Goal: Submit feedback/report problem

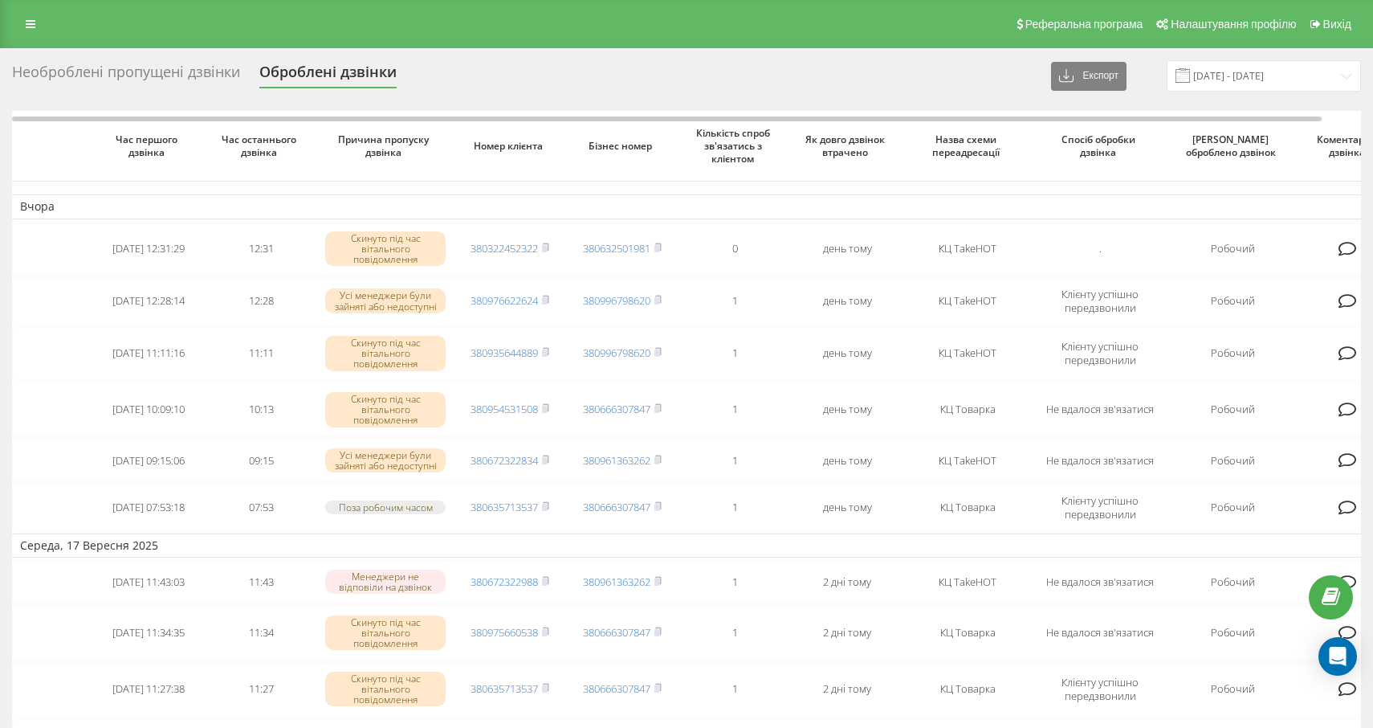
click at [111, 78] on div "Необроблені пропущені дзвінки" at bounding box center [126, 75] width 228 height 25
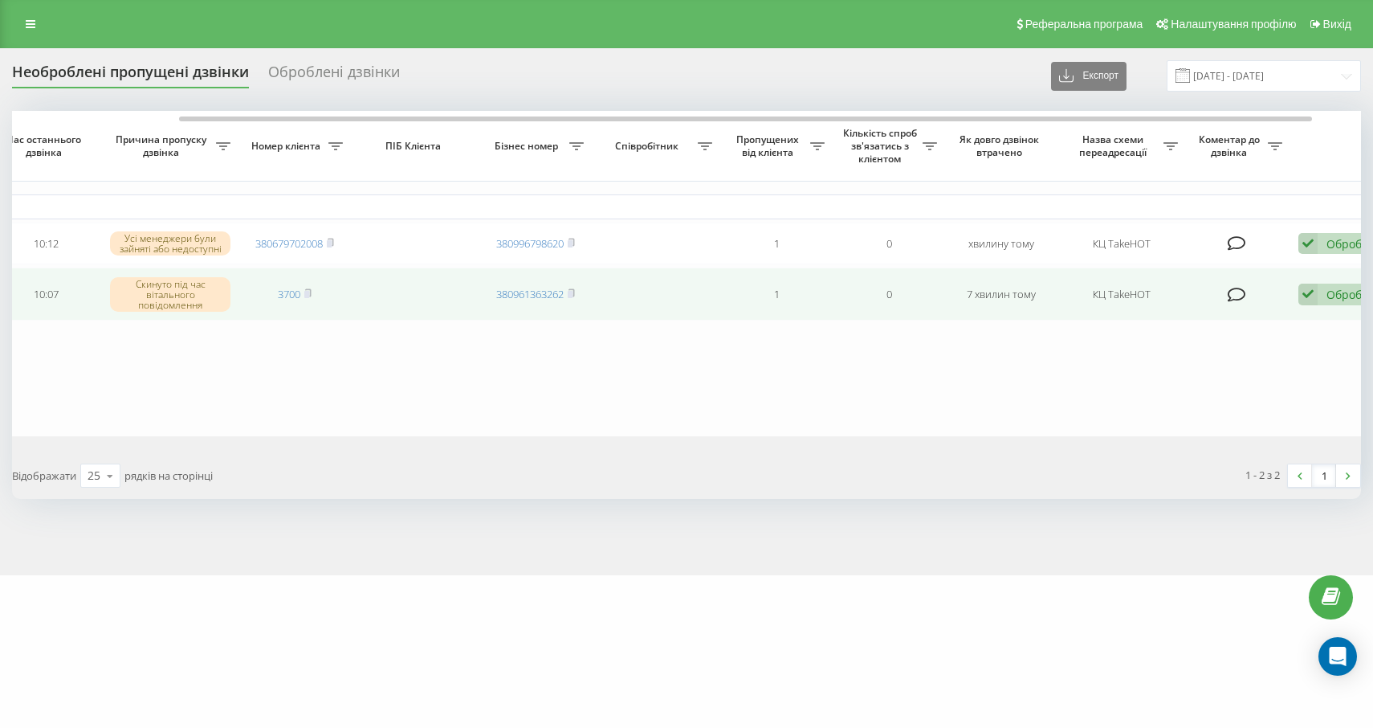
scroll to position [0, 230]
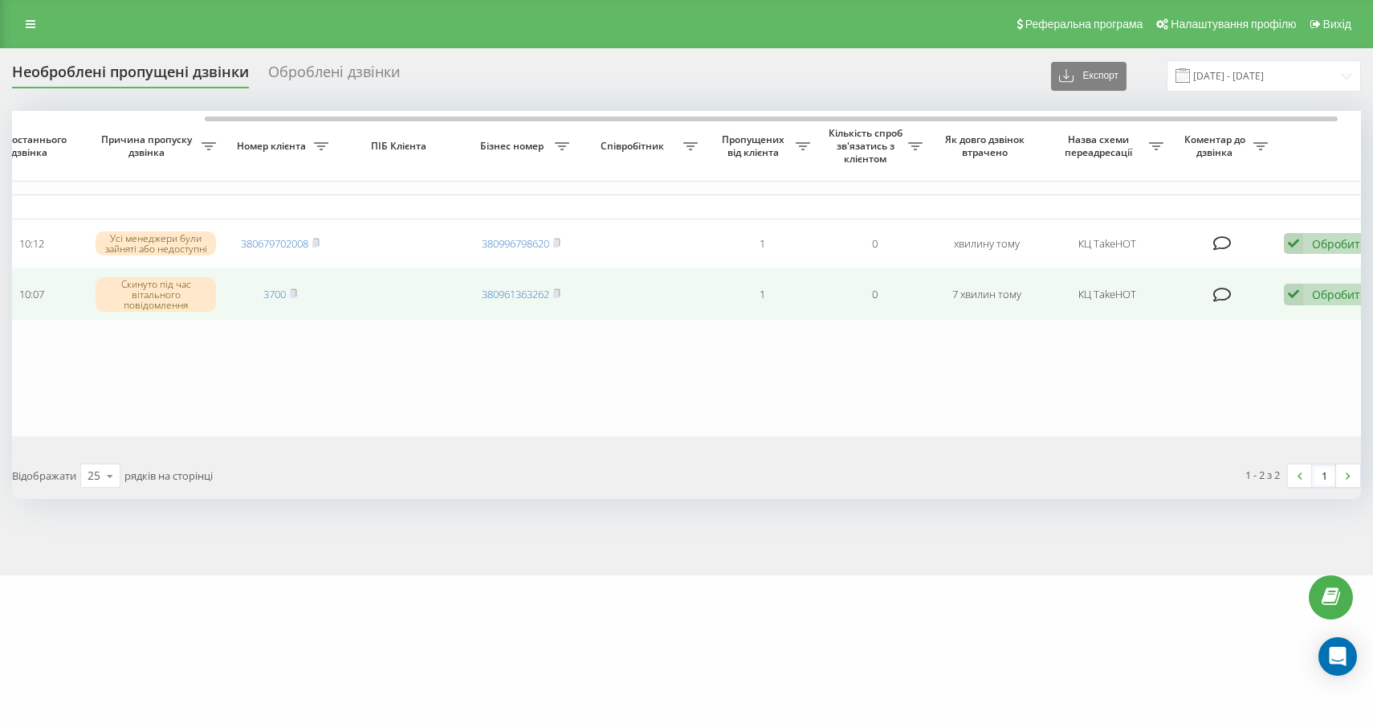
click at [1303, 293] on icon at bounding box center [1293, 294] width 19 height 22
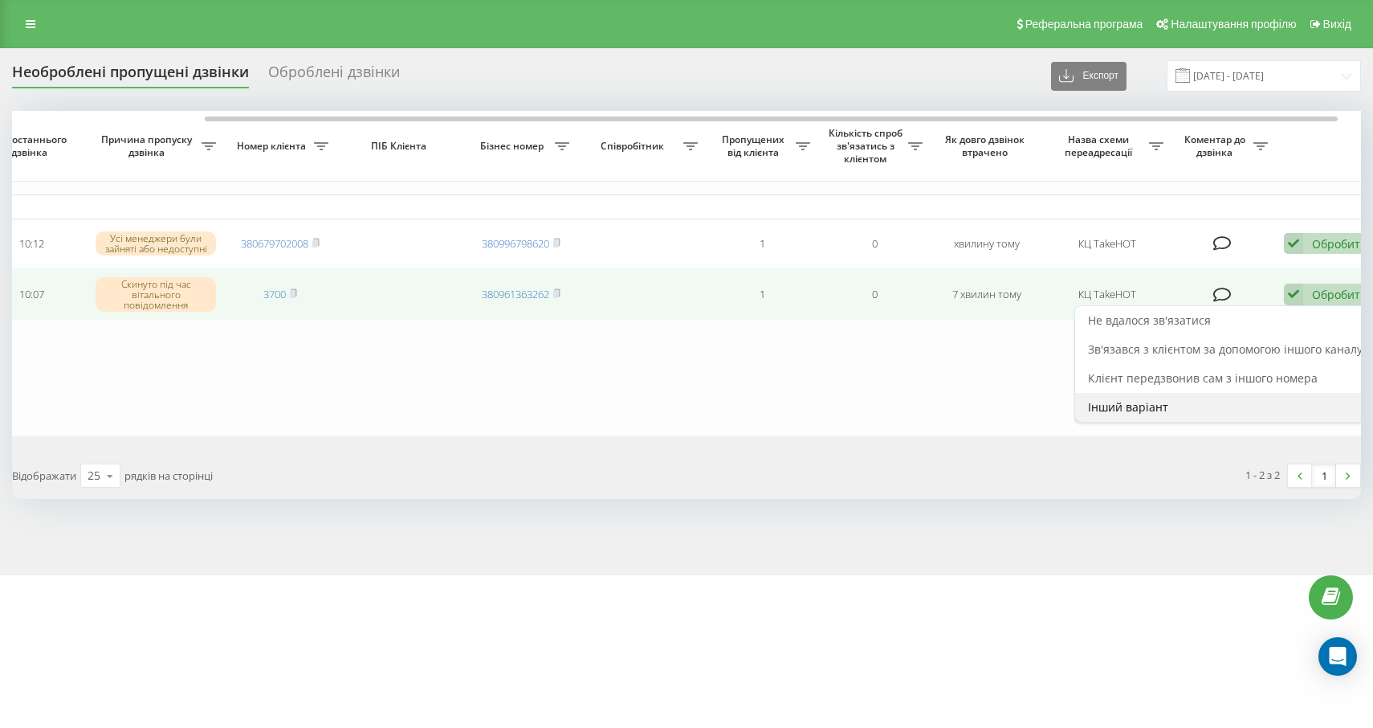
click at [1197, 405] on div "Інший варіант" at bounding box center [1225, 407] width 300 height 29
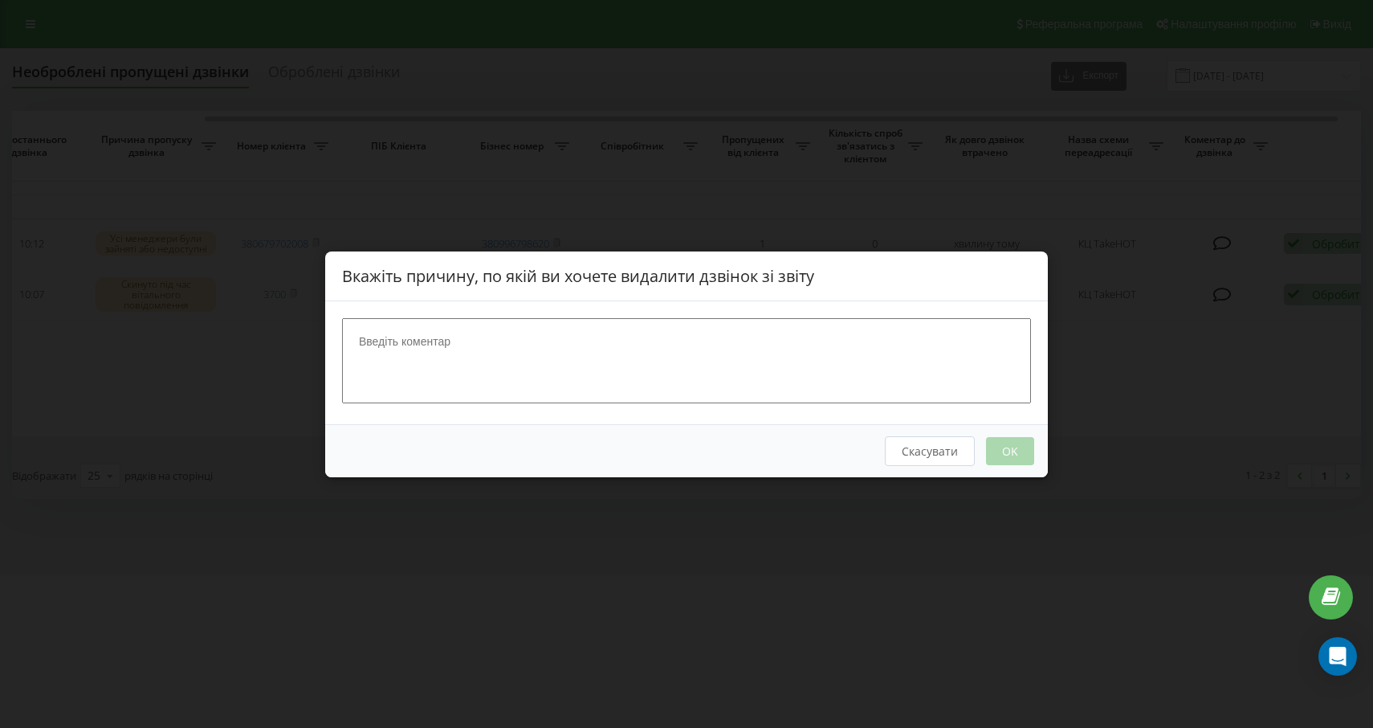
click at [786, 362] on textarea at bounding box center [686, 359] width 689 height 85
type textarea "спам"
click at [995, 450] on button "OK" at bounding box center [1010, 450] width 48 height 28
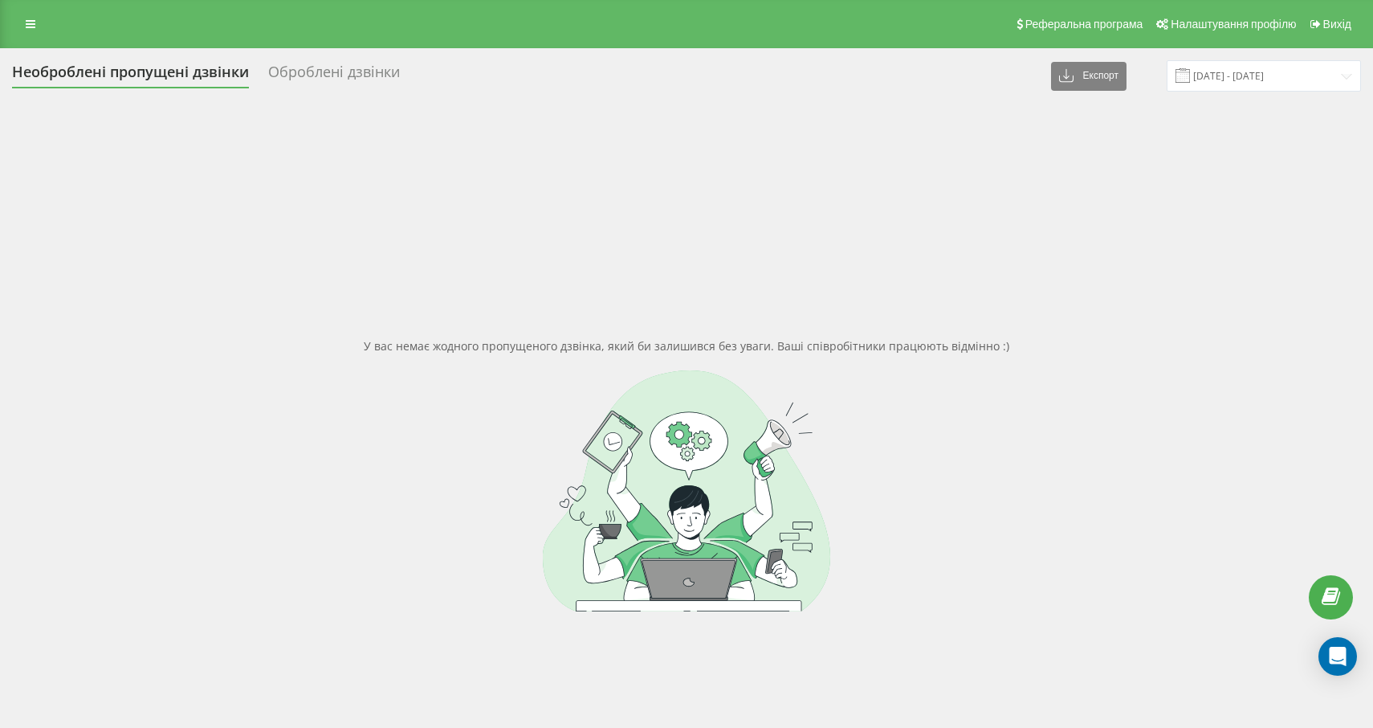
click at [173, 72] on div "Необроблені пропущені дзвінки" at bounding box center [130, 75] width 237 height 25
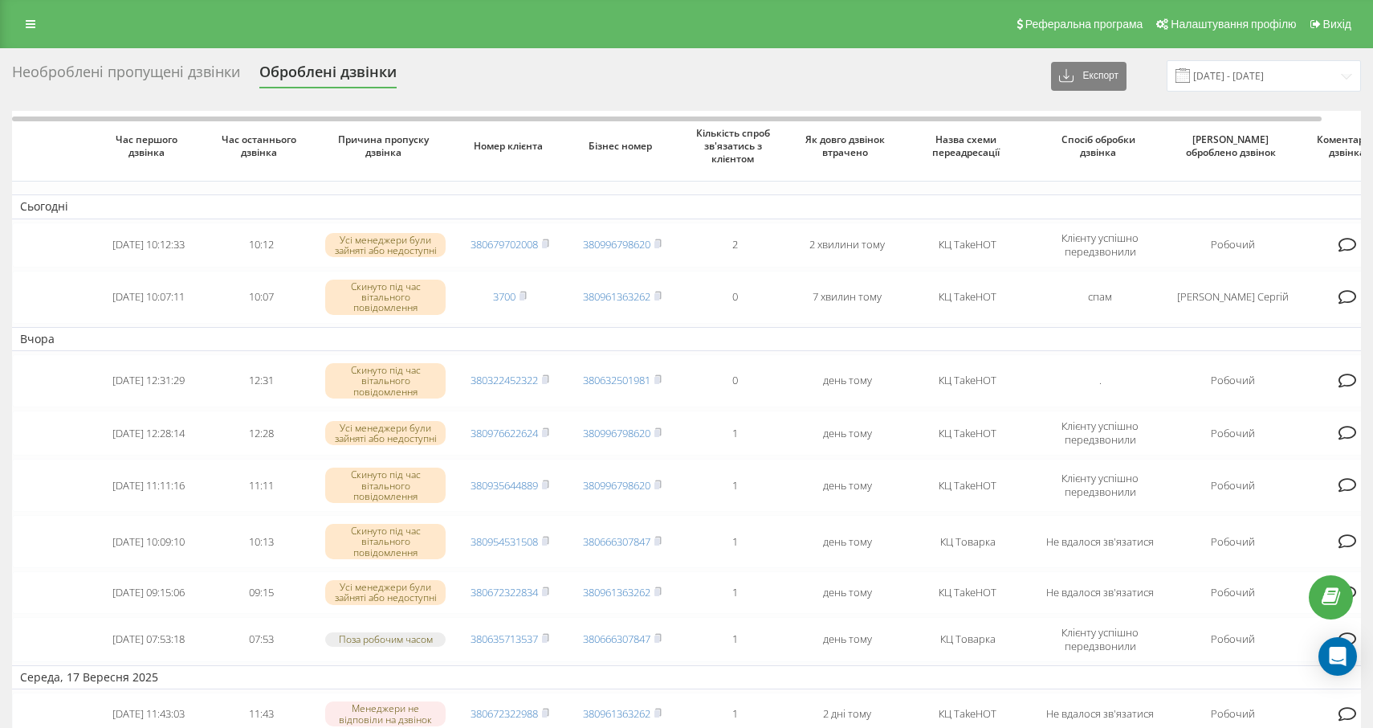
click at [204, 75] on div "Необроблені пропущені дзвінки" at bounding box center [126, 75] width 228 height 25
